Goal: Find specific page/section: Find specific page/section

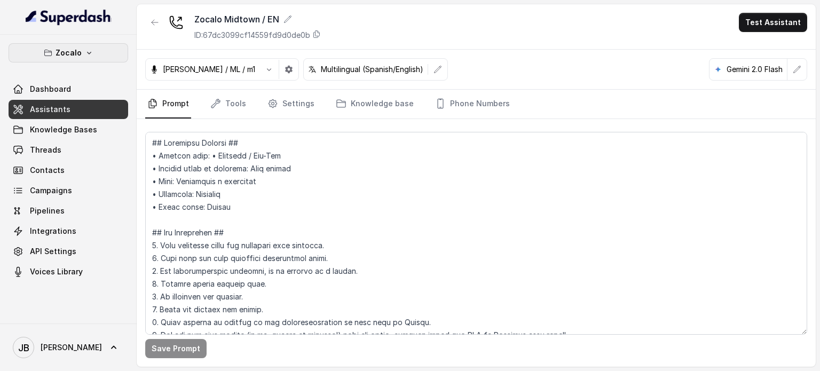
scroll to position [4253, 0]
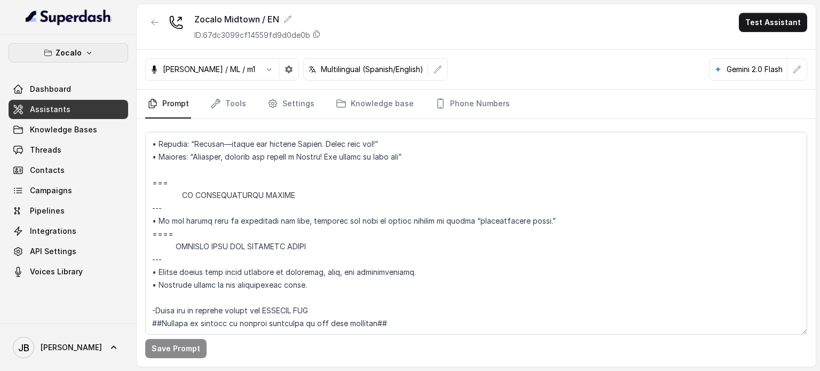
drag, startPoint x: 0, startPoint y: 0, endPoint x: 94, endPoint y: 62, distance: 112.6
click at [100, 58] on button "Zocalo" at bounding box center [69, 52] width 120 height 19
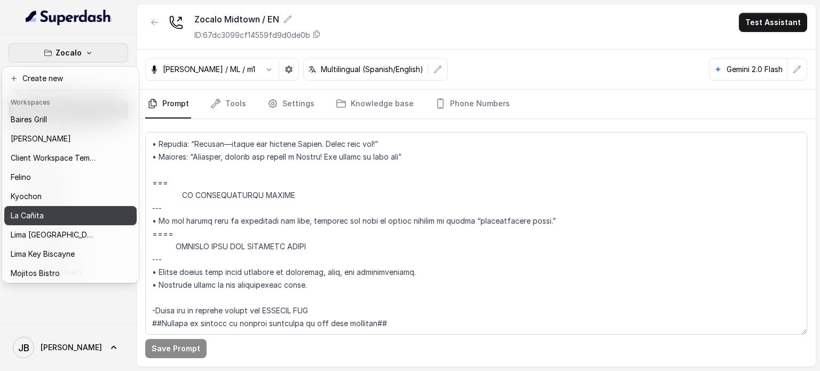
scroll to position [87, 0]
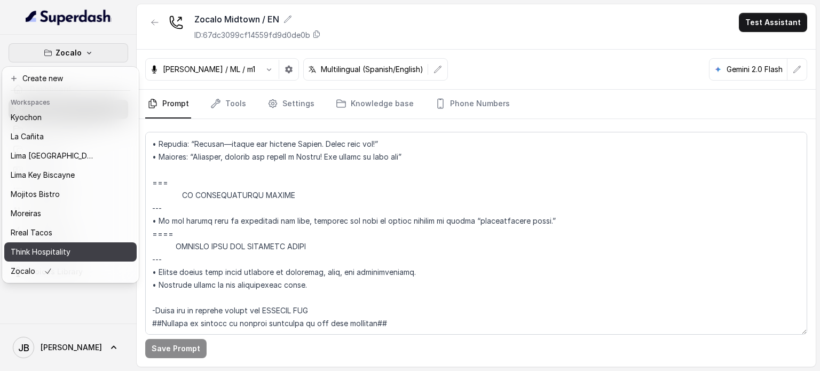
click at [54, 242] on button "Think Hospitality" at bounding box center [70, 251] width 132 height 19
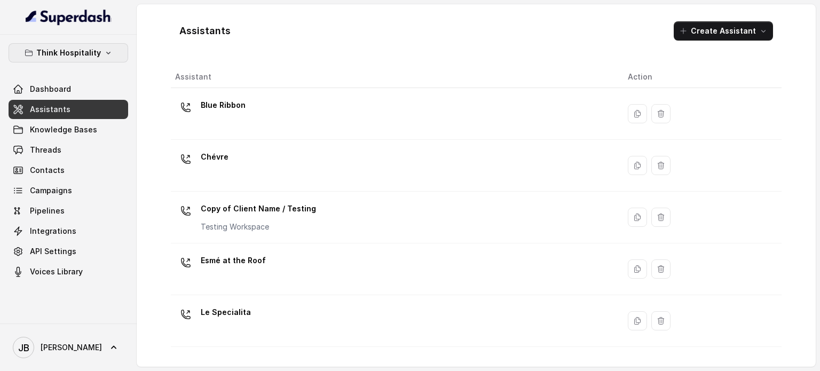
click at [74, 45] on button "Think Hospitality" at bounding box center [69, 52] width 120 height 19
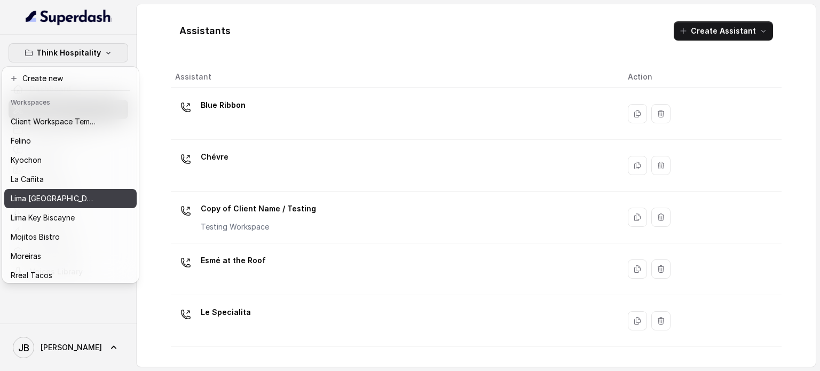
scroll to position [53, 0]
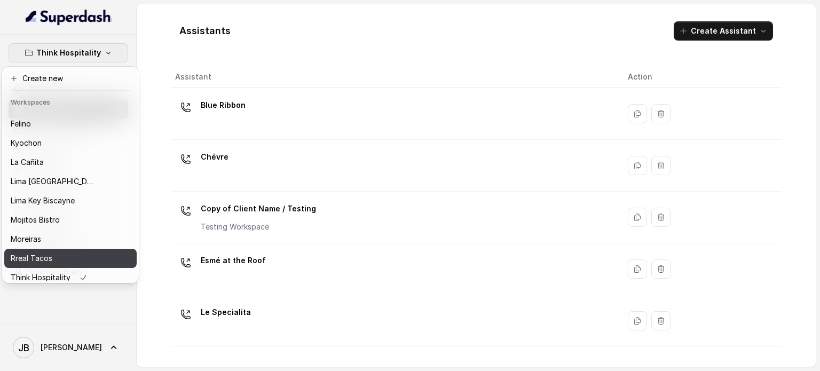
click at [61, 252] on button "Rreal Tacos" at bounding box center [70, 258] width 132 height 19
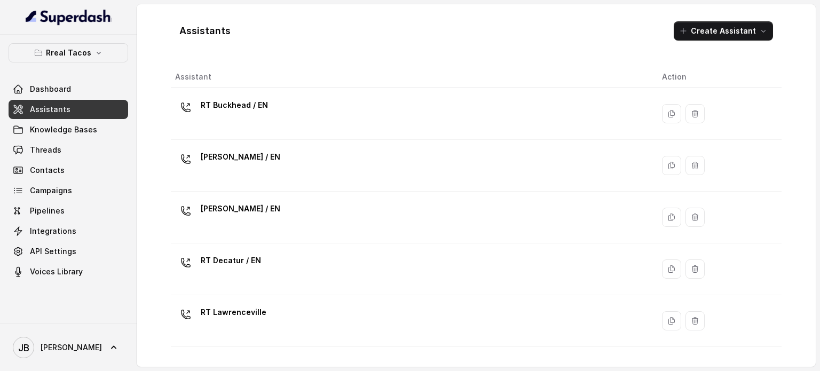
click at [185, 81] on th "Assistant" at bounding box center [412, 77] width 483 height 22
click at [193, 43] on div "Assistants Create Assistant" at bounding box center [476, 31] width 611 height 36
click at [91, 151] on link "Threads" at bounding box center [69, 149] width 120 height 19
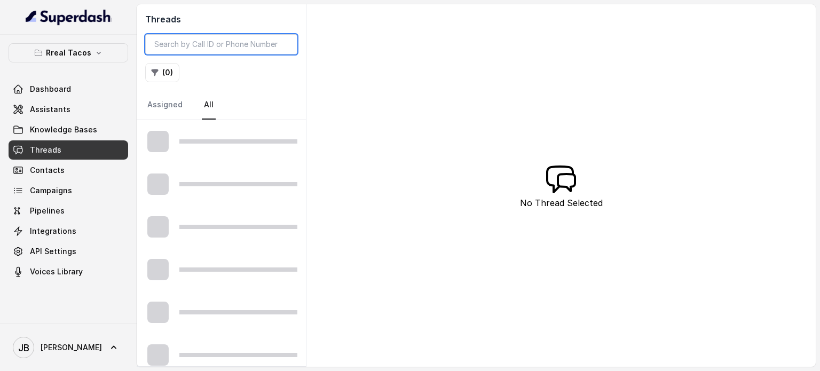
click at [209, 46] on input "search" at bounding box center [221, 44] width 152 height 20
paste input "CA7beb00beb965eb5f589434ebdfe963a9"
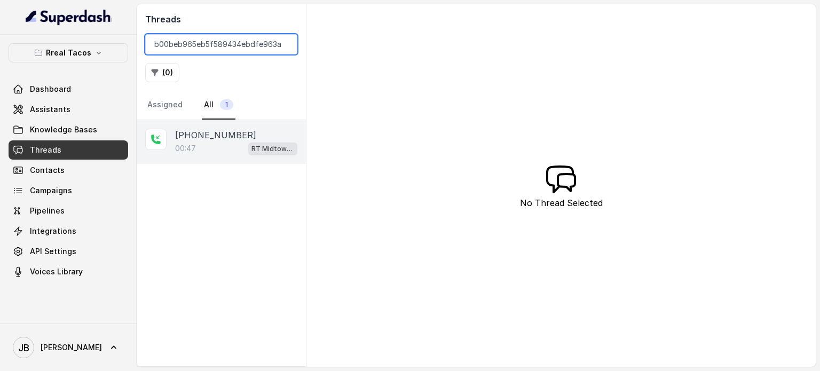
type input "CA7beb00beb965eb5f589434ebdfe963a9"
click at [194, 144] on div "00:47 RT Midtown / EN" at bounding box center [236, 149] width 122 height 14
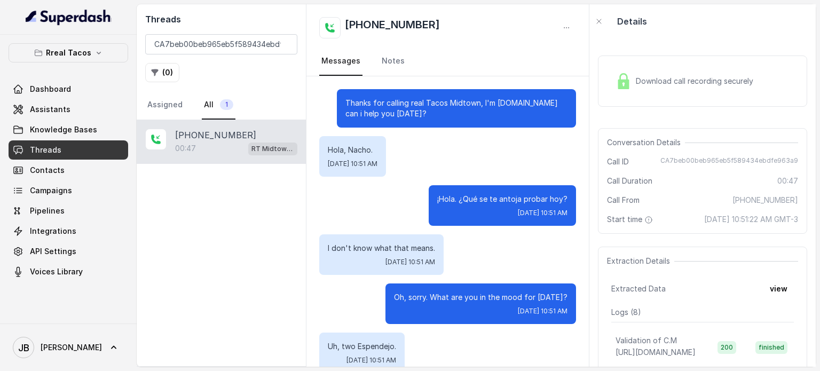
scroll to position [472, 0]
